Goal: Find specific page/section: Find specific page/section

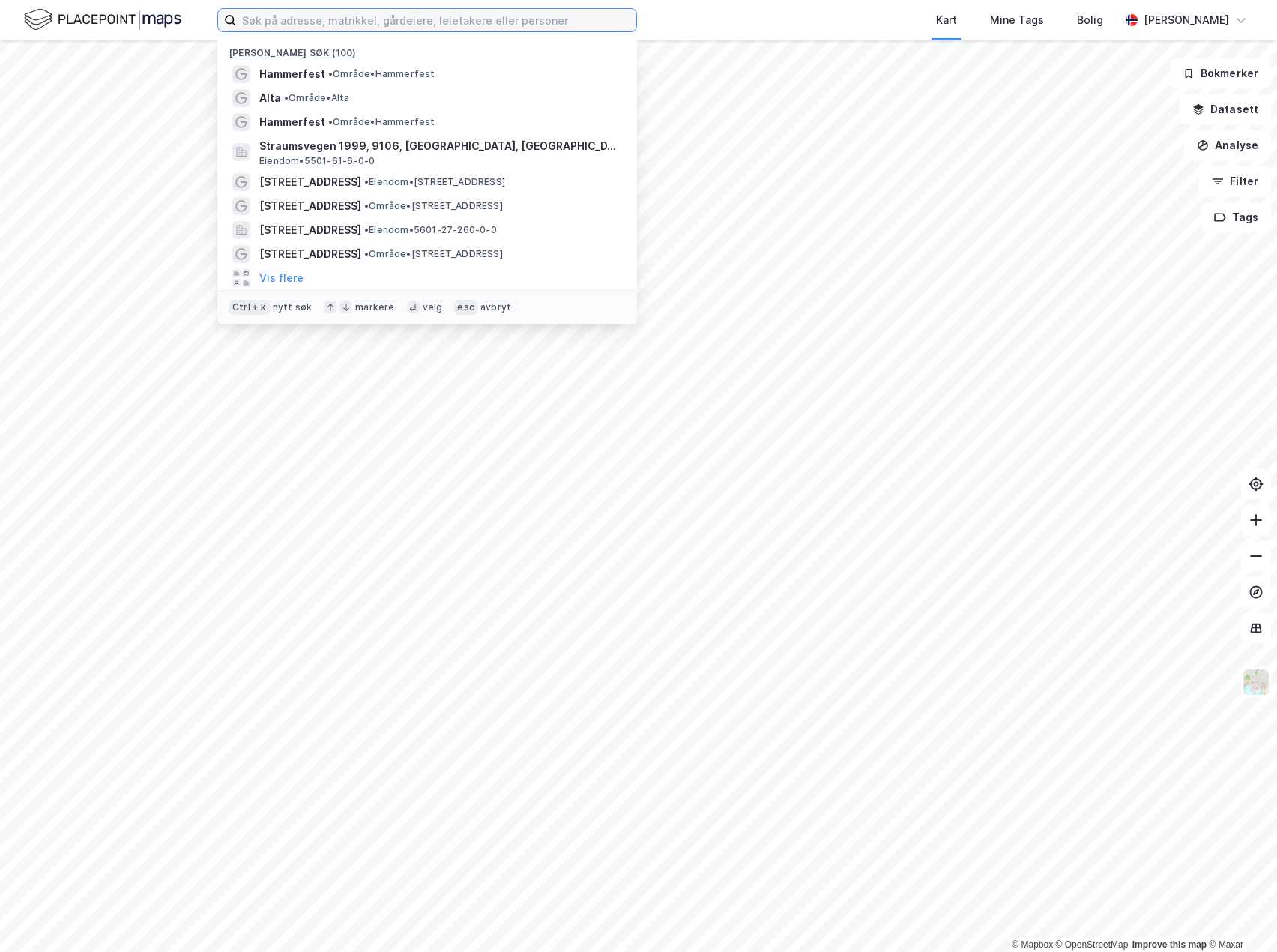
click at [274, 18] on input at bounding box center [436, 21] width 401 height 22
paste input "  "
type input "  "
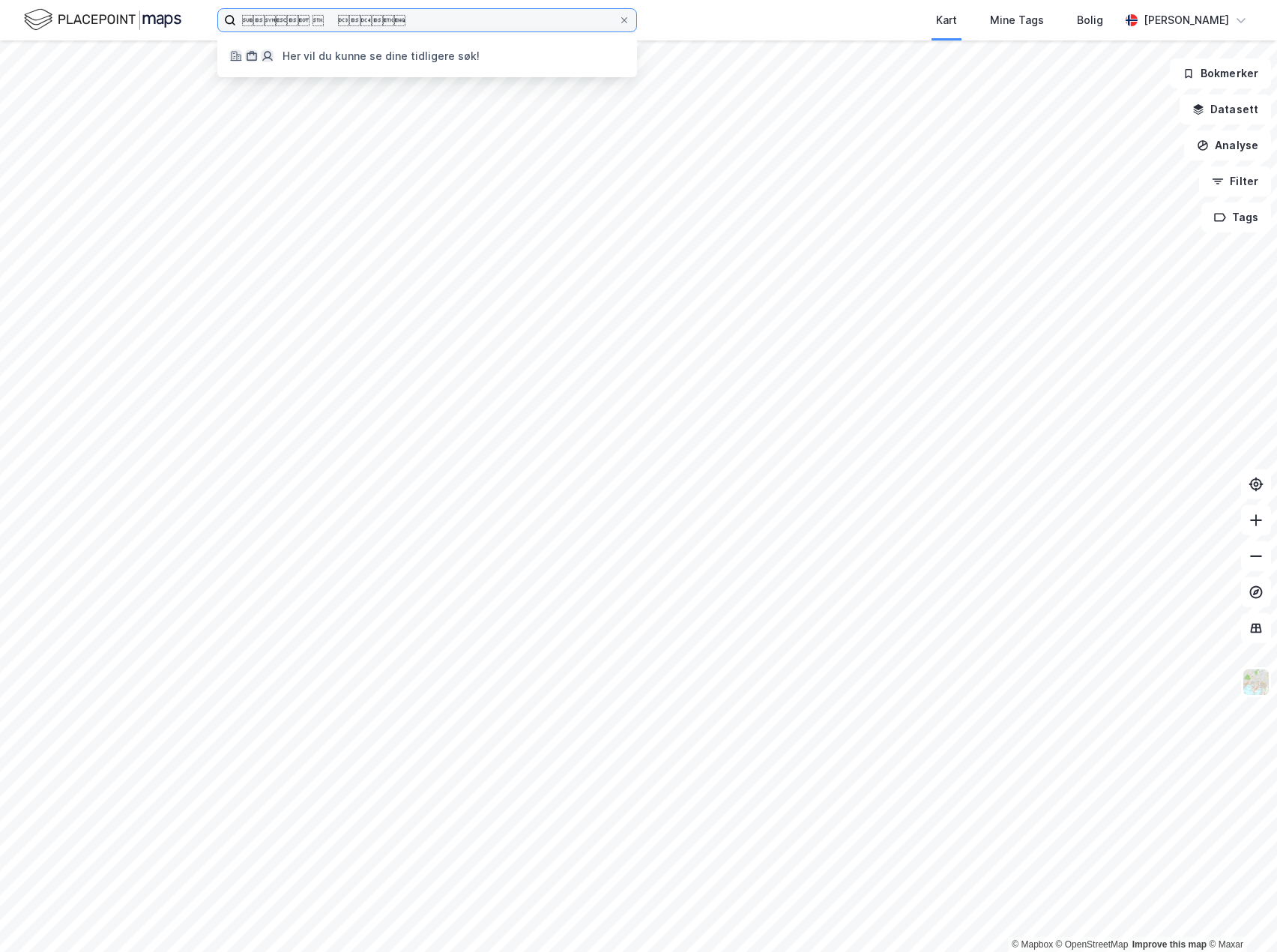
drag, startPoint x: 436, startPoint y: 22, endPoint x: -190, endPoint y: 32, distance: 626.1
click at [0, 32] on html "   Her vil du kunne se dine tidligere søk! Kart Mine Tags Bolig [P…" at bounding box center [638, 476] width 1277 height 952
